Goal: Task Accomplishment & Management: Complete application form

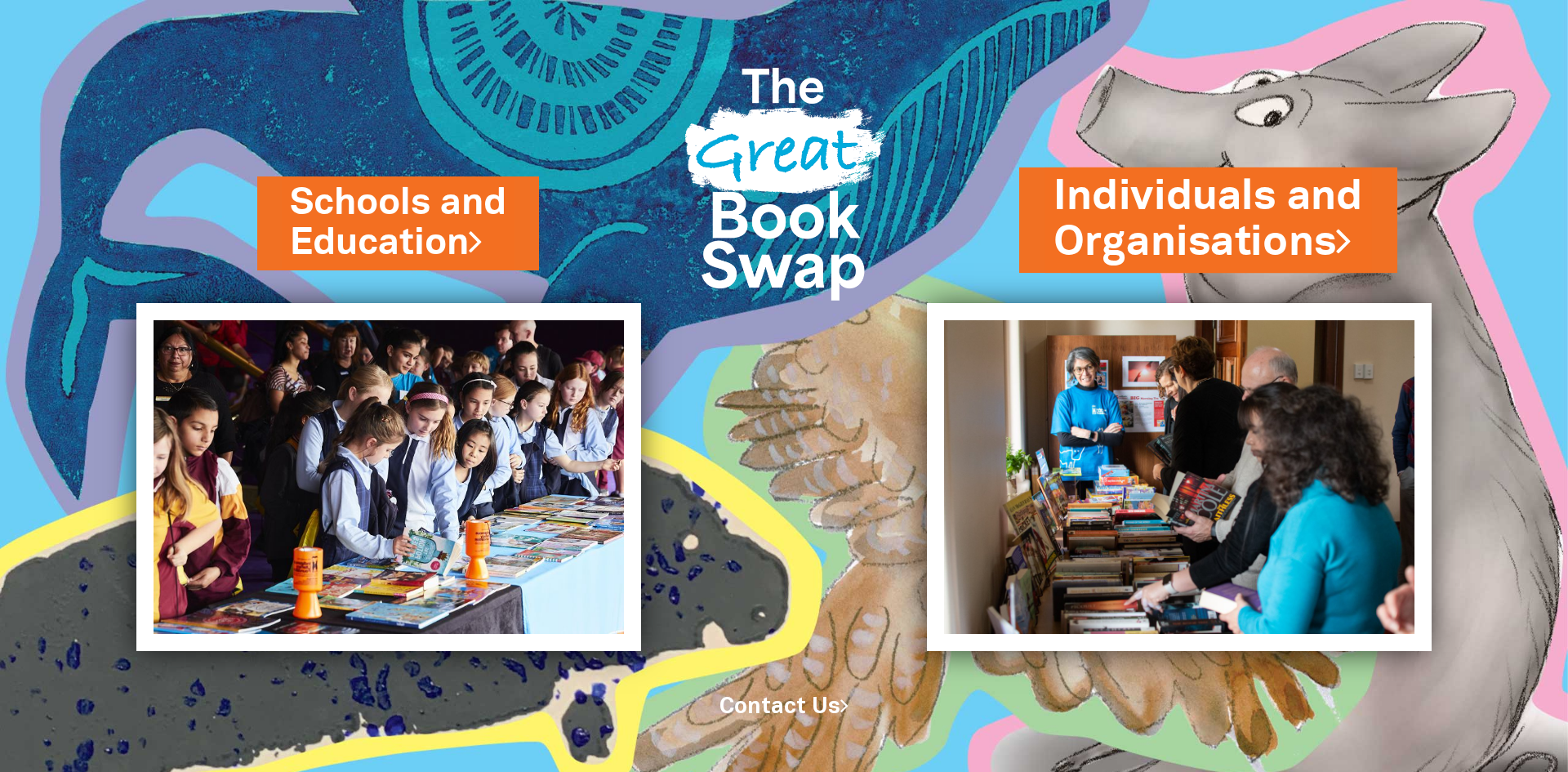
click at [1153, 232] on link "Individuals and Organisations" at bounding box center [1209, 219] width 310 height 103
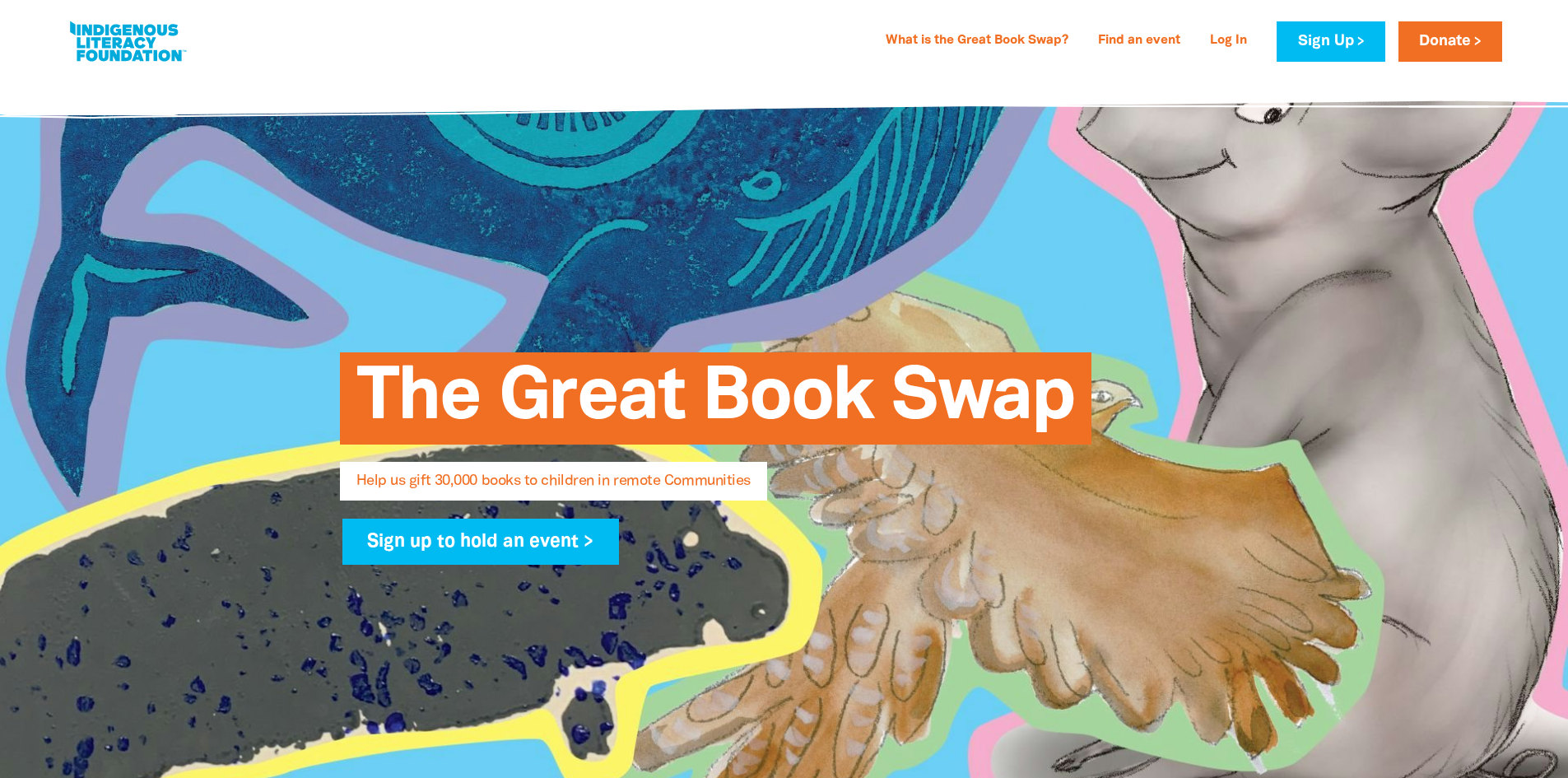
select select "AU"
